Goal: Task Accomplishment & Management: Manage account settings

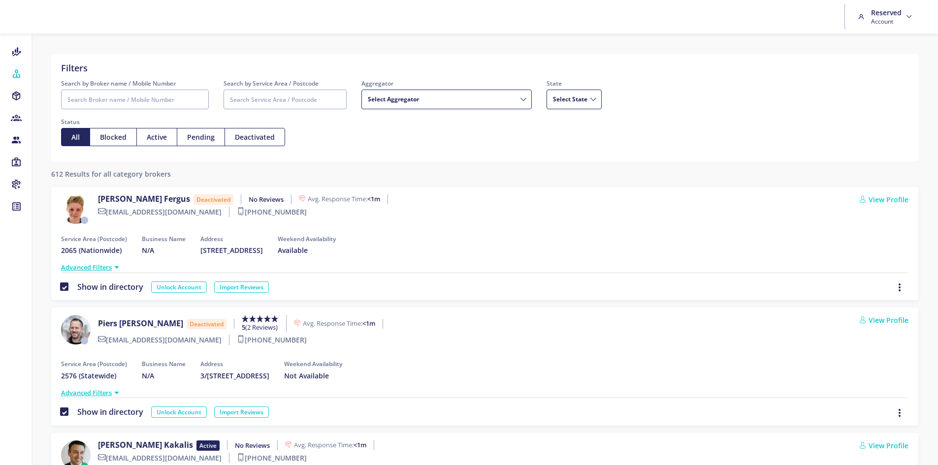
select select
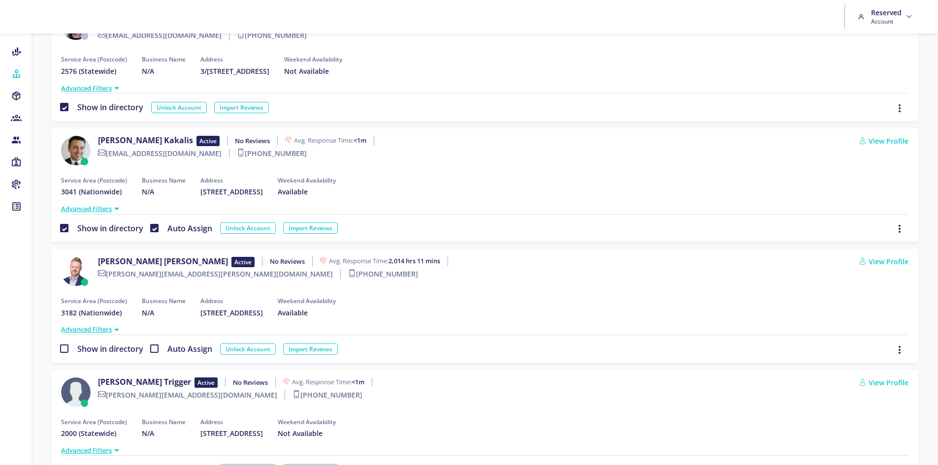
scroll to position [305, 0]
click at [12, 139] on icon at bounding box center [16, 140] width 11 height 10
select select
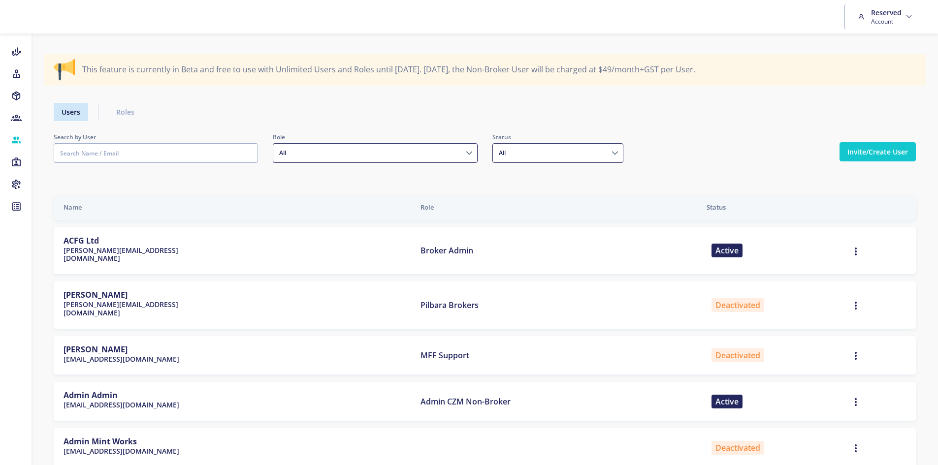
drag, startPoint x: 367, startPoint y: 155, endPoint x: 358, endPoint y: 162, distance: 10.9
click at [367, 155] on select "Admin Admin Assistant Admin Co-ord Admin CZM Non-Broker Admin Staff Admin Suppo…" at bounding box center [375, 153] width 204 height 20
click at [349, 151] on select "Admin Admin Assistant Admin Co-ord Admin CZM Non-Broker Admin Staff Admin Suppo…" at bounding box center [375, 153] width 204 height 20
click at [339, 150] on select "Admin Admin Assistant Admin Co-ord Admin CZM Non-Broker Admin Staff Admin Suppo…" at bounding box center [375, 153] width 204 height 20
click at [690, 105] on ul "Users Roles" at bounding box center [485, 112] width 862 height 18
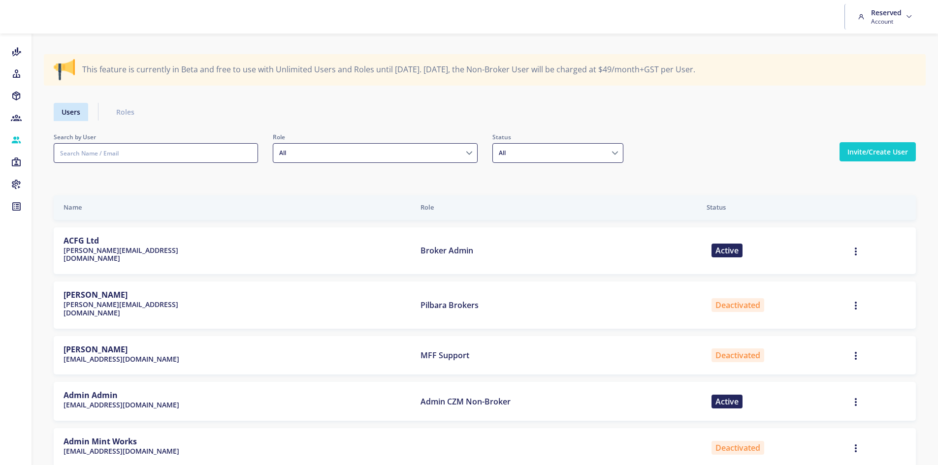
click at [124, 149] on input "text" at bounding box center [156, 153] width 204 height 20
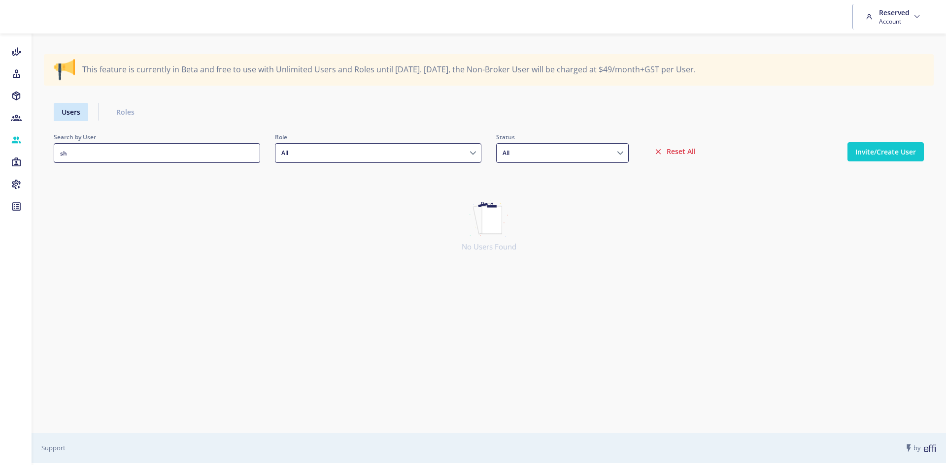
type input "s"
